Goal: Navigation & Orientation: Find specific page/section

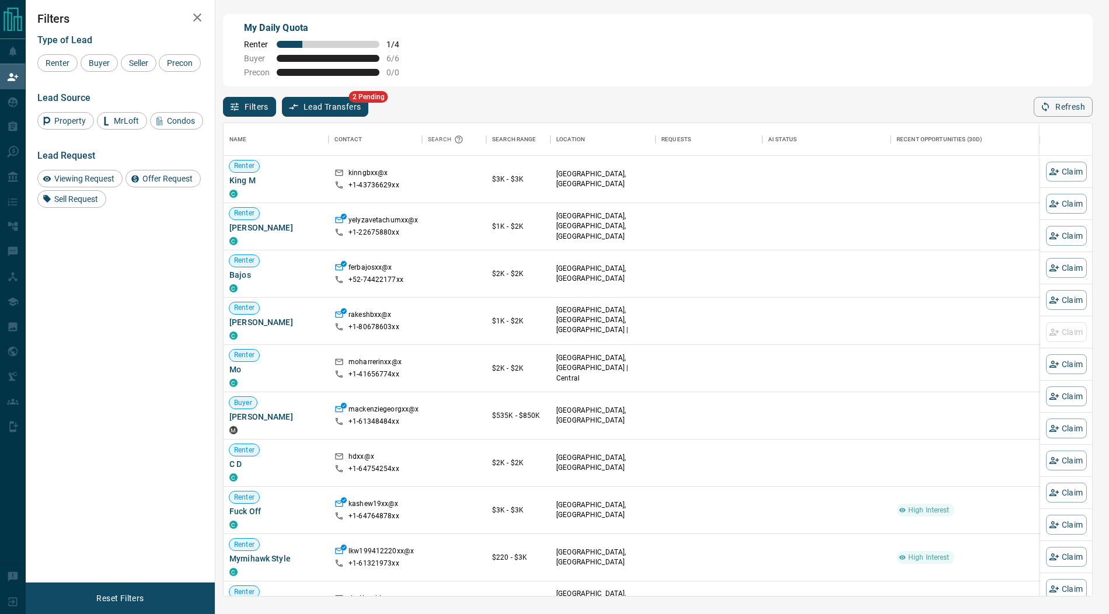
scroll to position [1, 1]
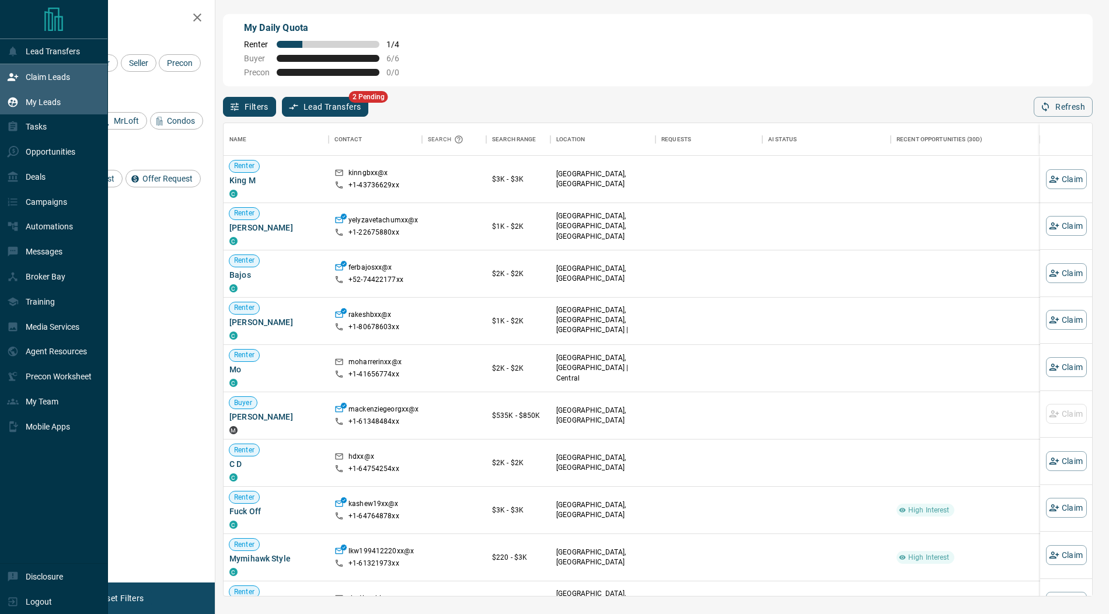
click at [18, 98] on icon at bounding box center [13, 102] width 12 height 12
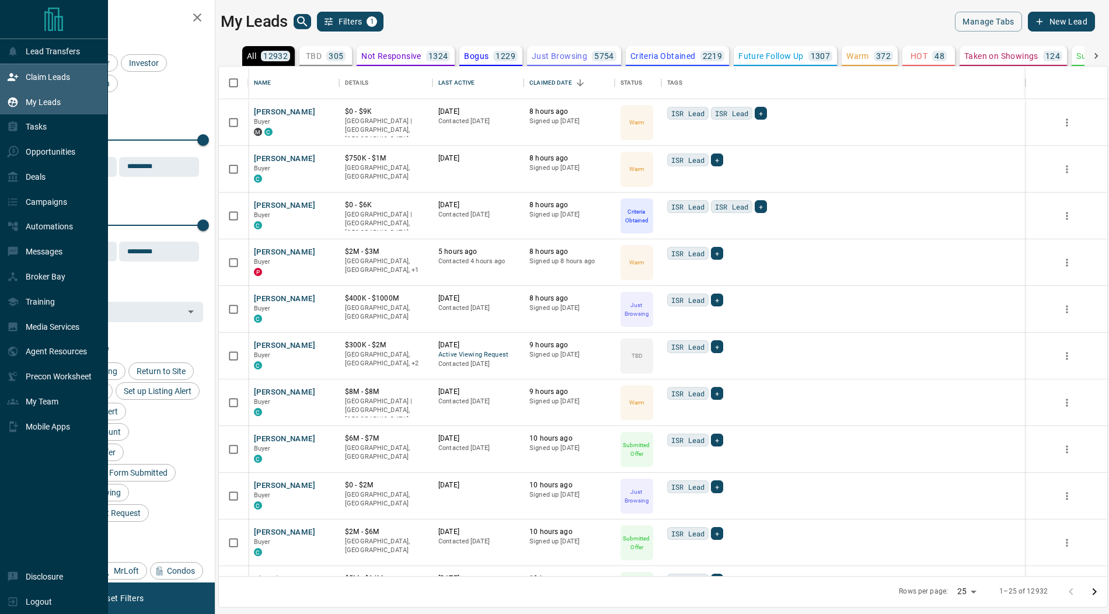
click at [22, 79] on div "Claim Leads" at bounding box center [38, 76] width 63 height 19
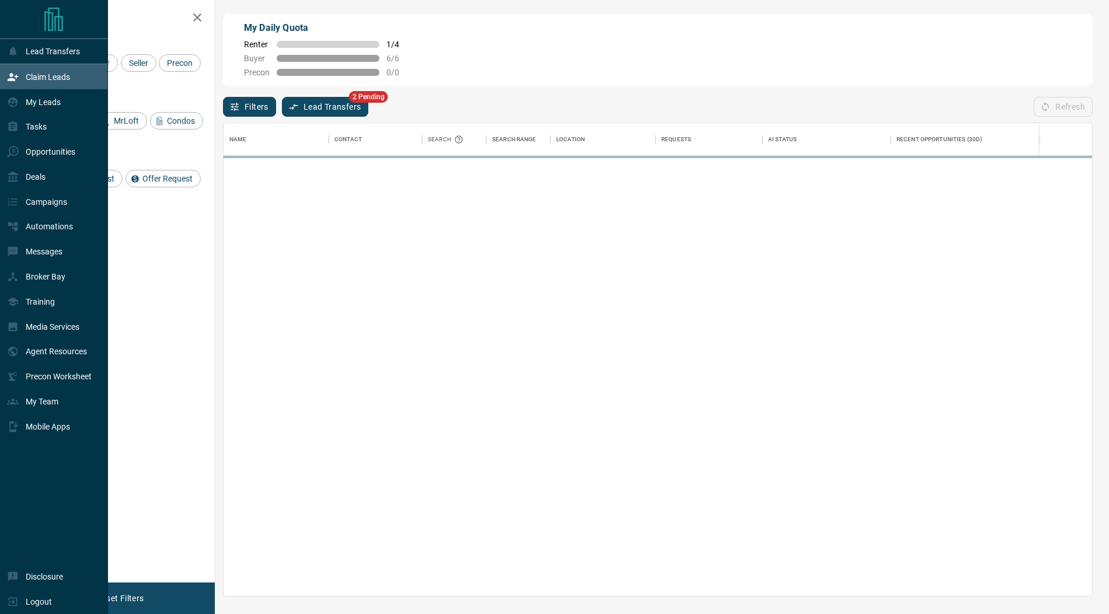
scroll to position [473, 869]
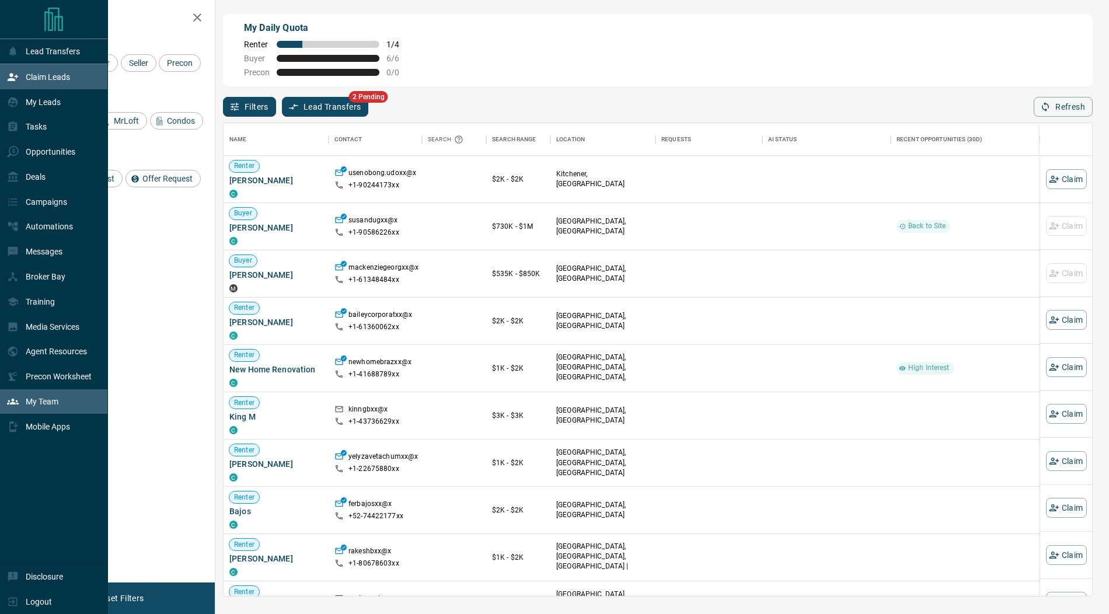
click at [57, 404] on p "My Team" at bounding box center [42, 401] width 33 height 9
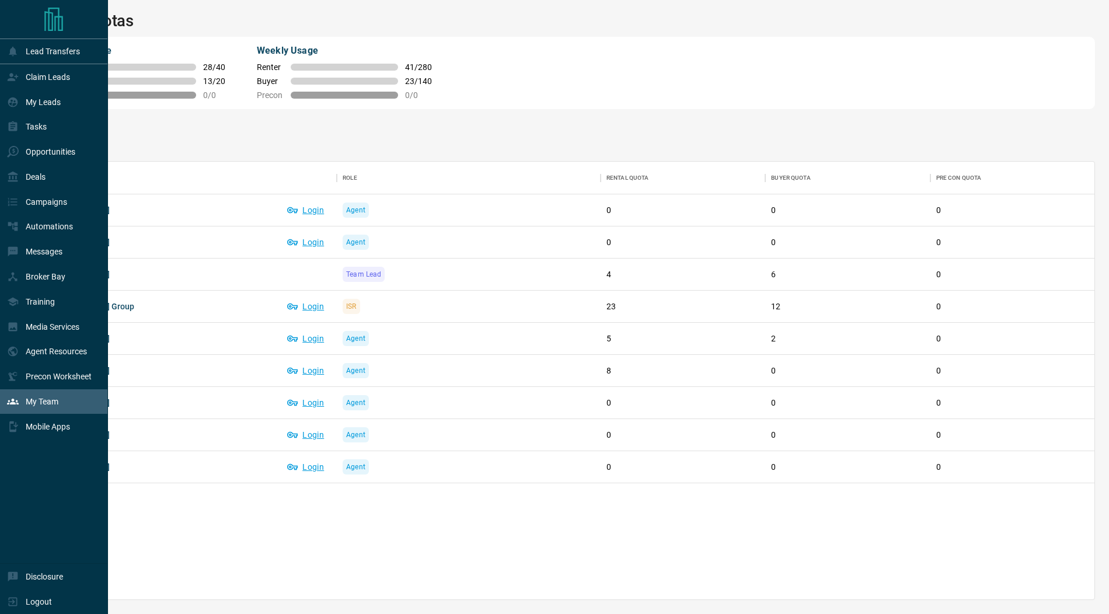
scroll to position [438, 1055]
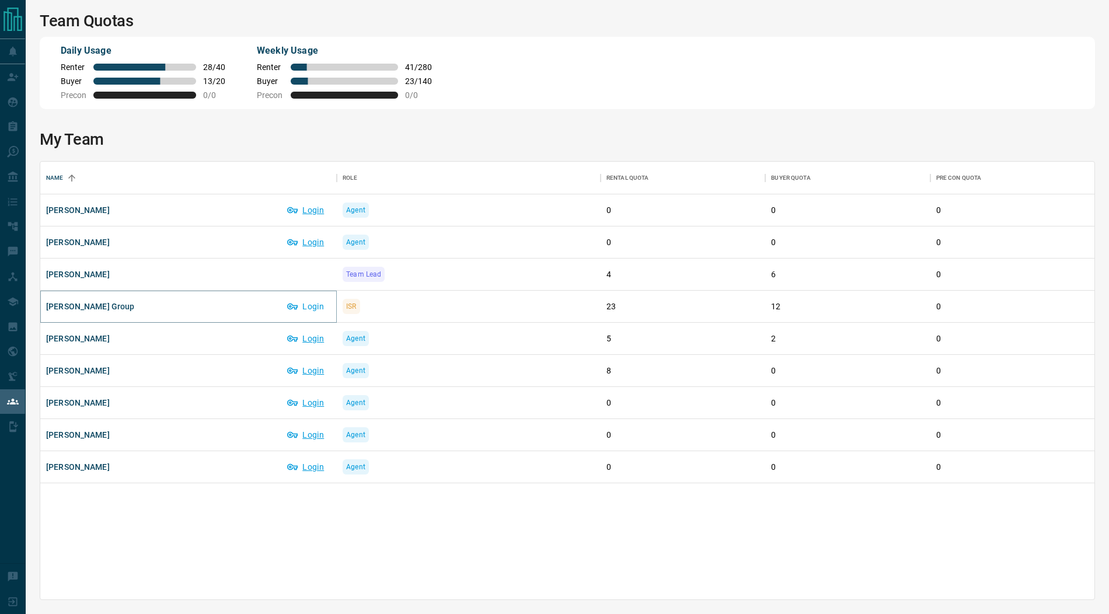
click at [310, 303] on button "Login" at bounding box center [306, 306] width 50 height 19
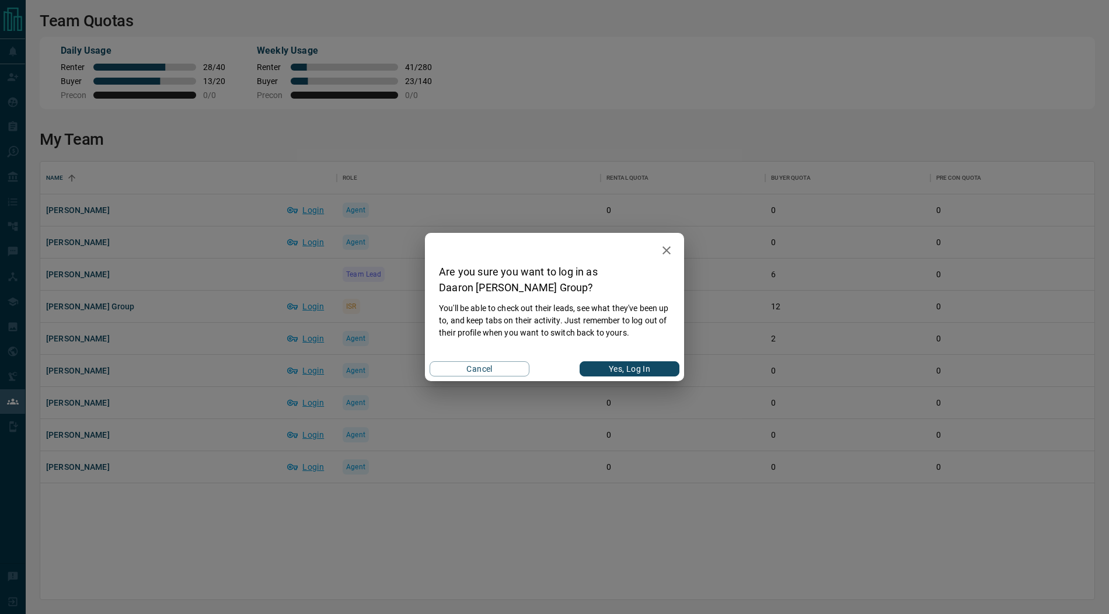
click at [638, 374] on button "Yes, Log In" at bounding box center [630, 368] width 100 height 15
